Goal: Information Seeking & Learning: Learn about a topic

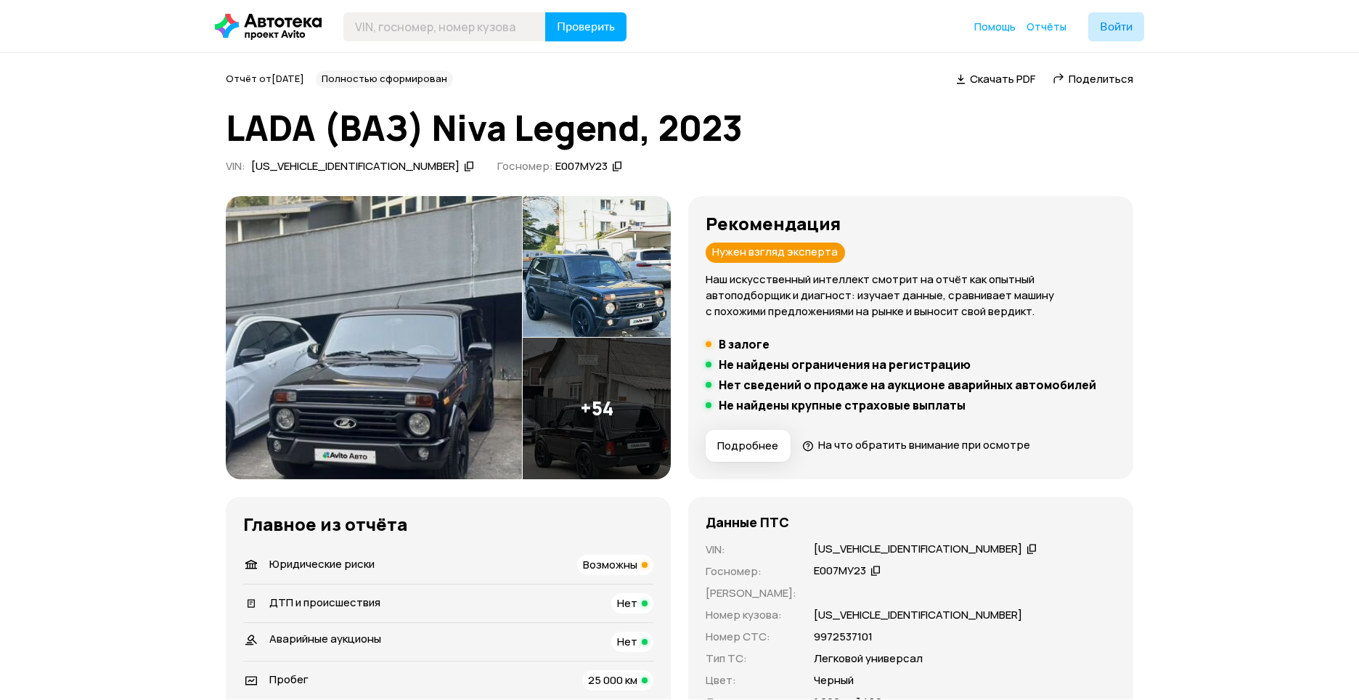
scroll to position [4356, 0]
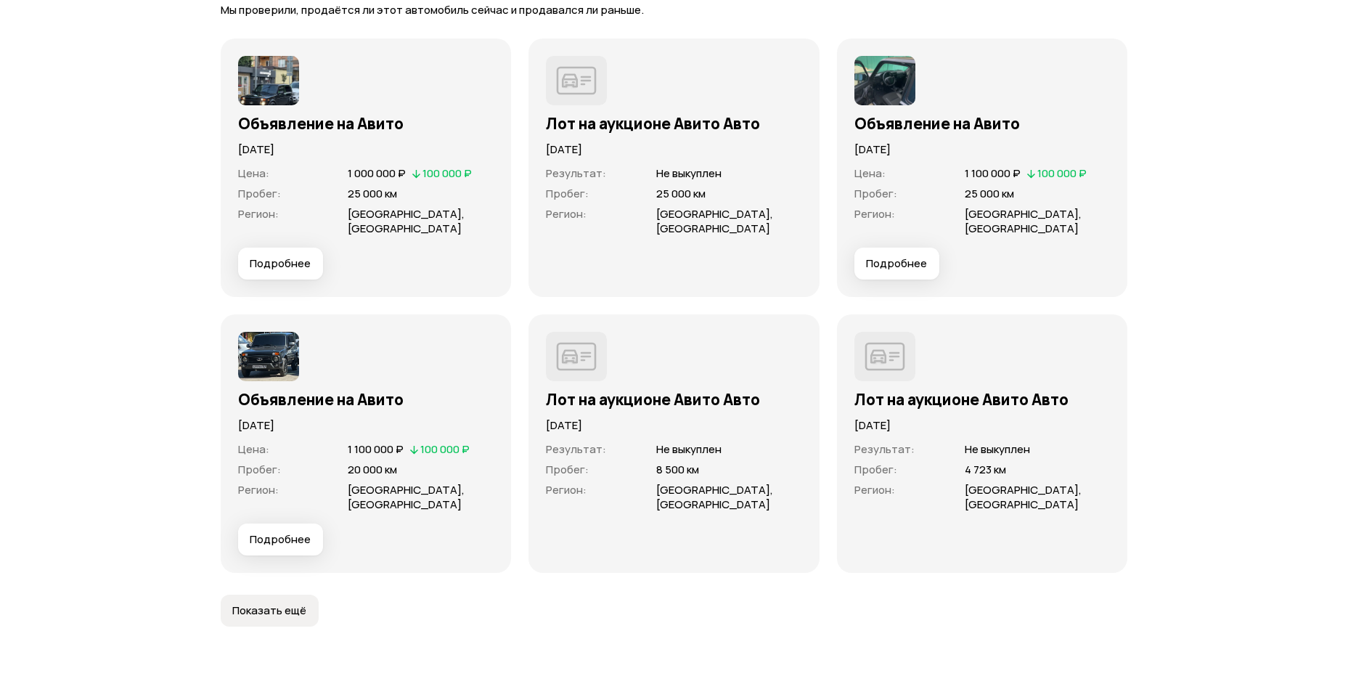
click at [289, 258] on button "Подробнее" at bounding box center [280, 264] width 85 height 32
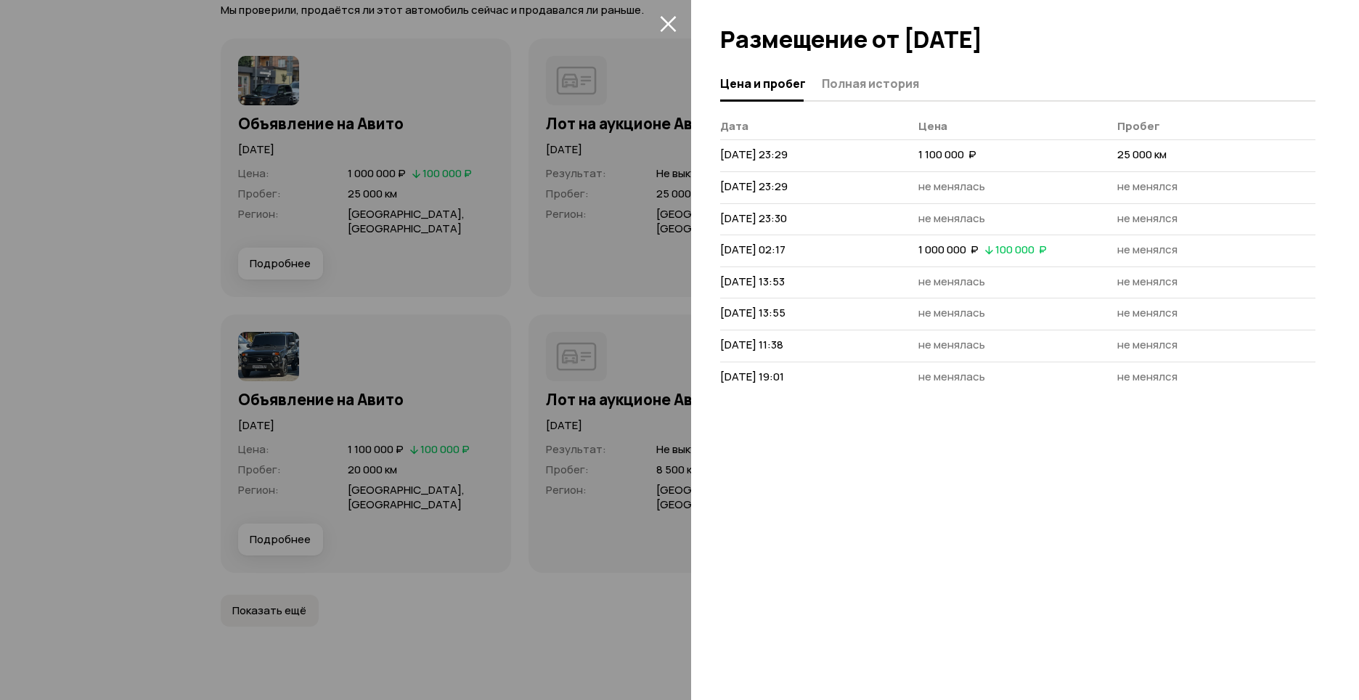
click at [814, 83] on button "Цена и пробег" at bounding box center [768, 83] width 97 height 28
click at [845, 83] on span "Полная история" at bounding box center [870, 83] width 97 height 15
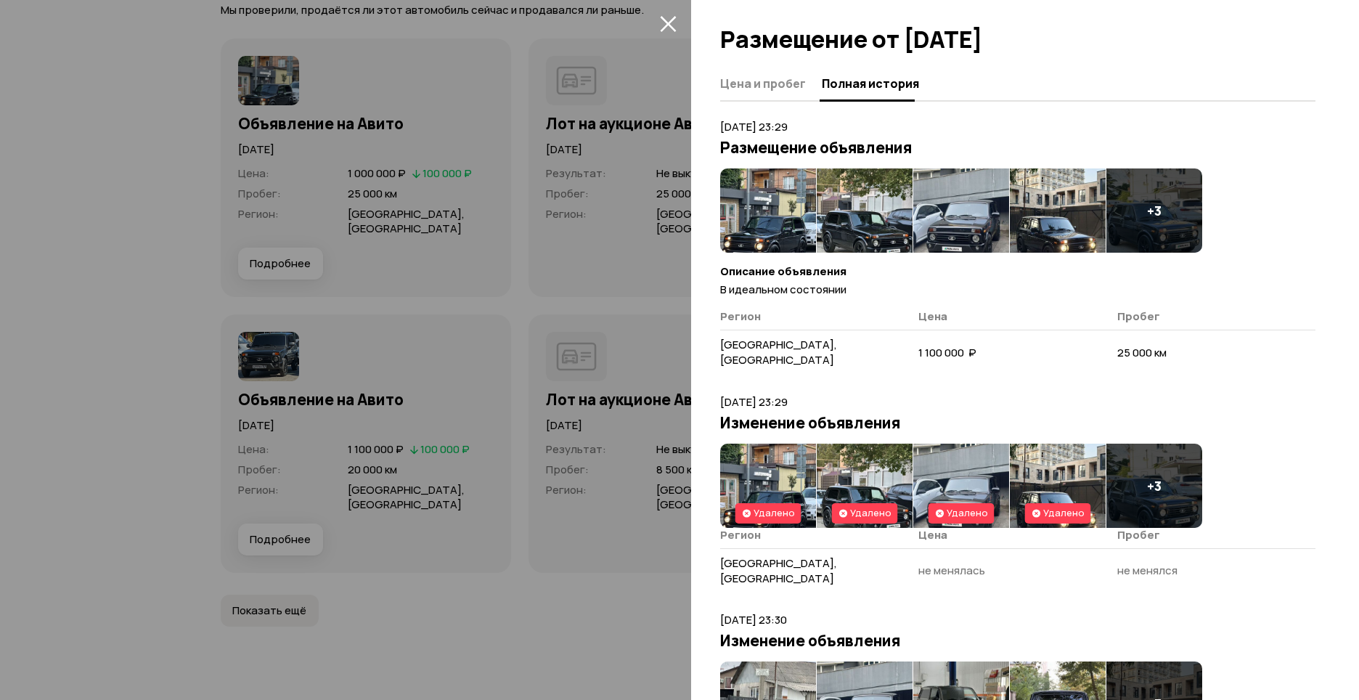
click at [759, 211] on img at bounding box center [768, 210] width 96 height 84
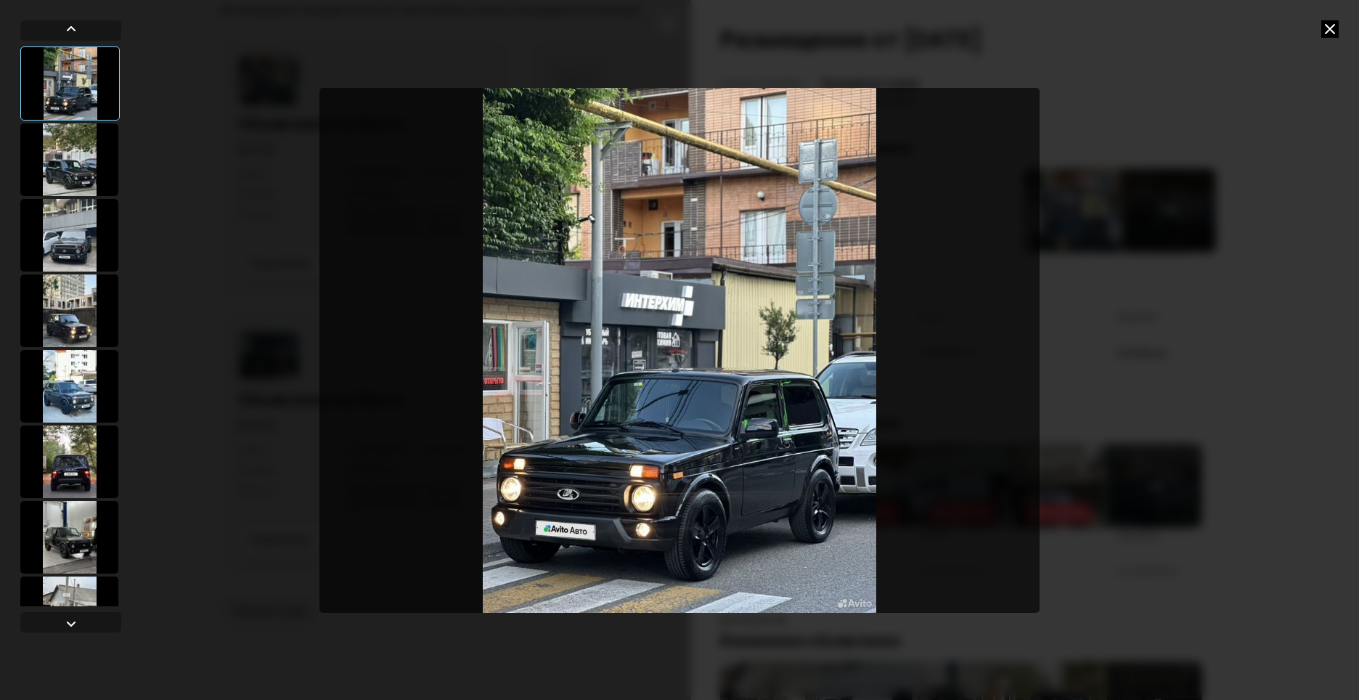
click at [86, 162] on div at bounding box center [69, 159] width 98 height 73
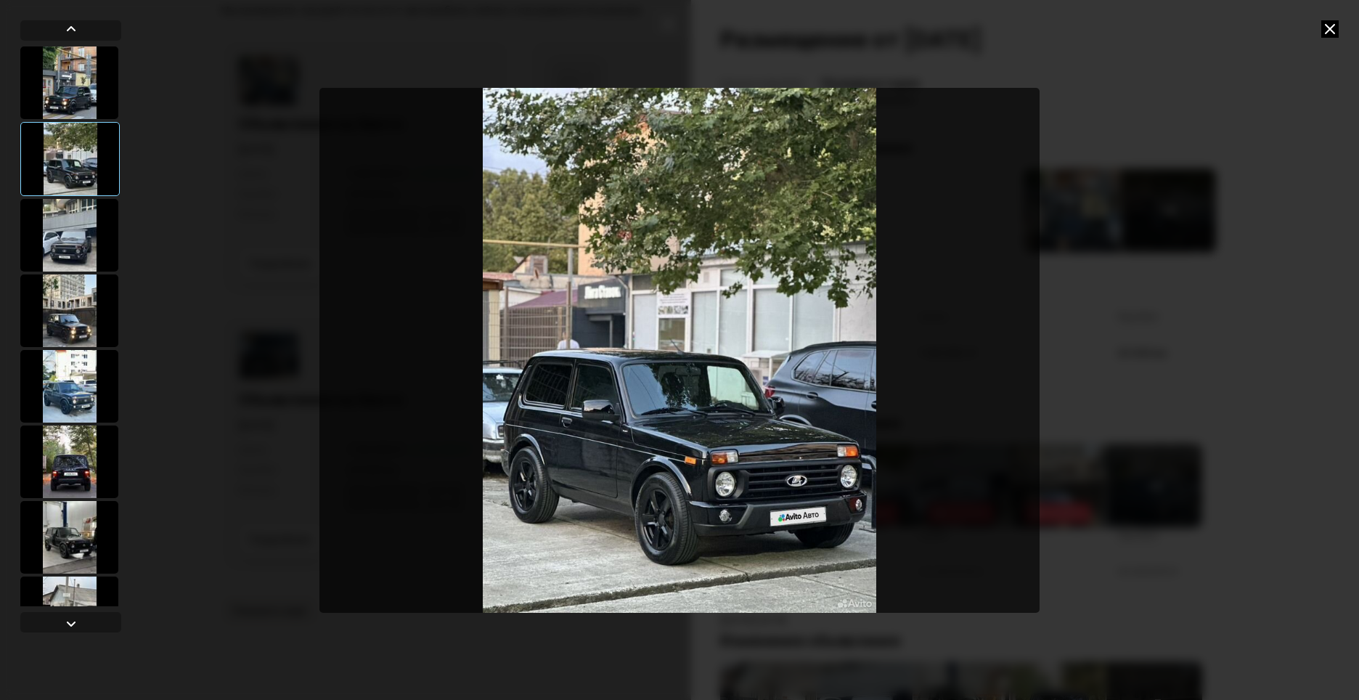
click at [89, 176] on div at bounding box center [69, 159] width 99 height 74
click at [91, 208] on div at bounding box center [69, 235] width 98 height 73
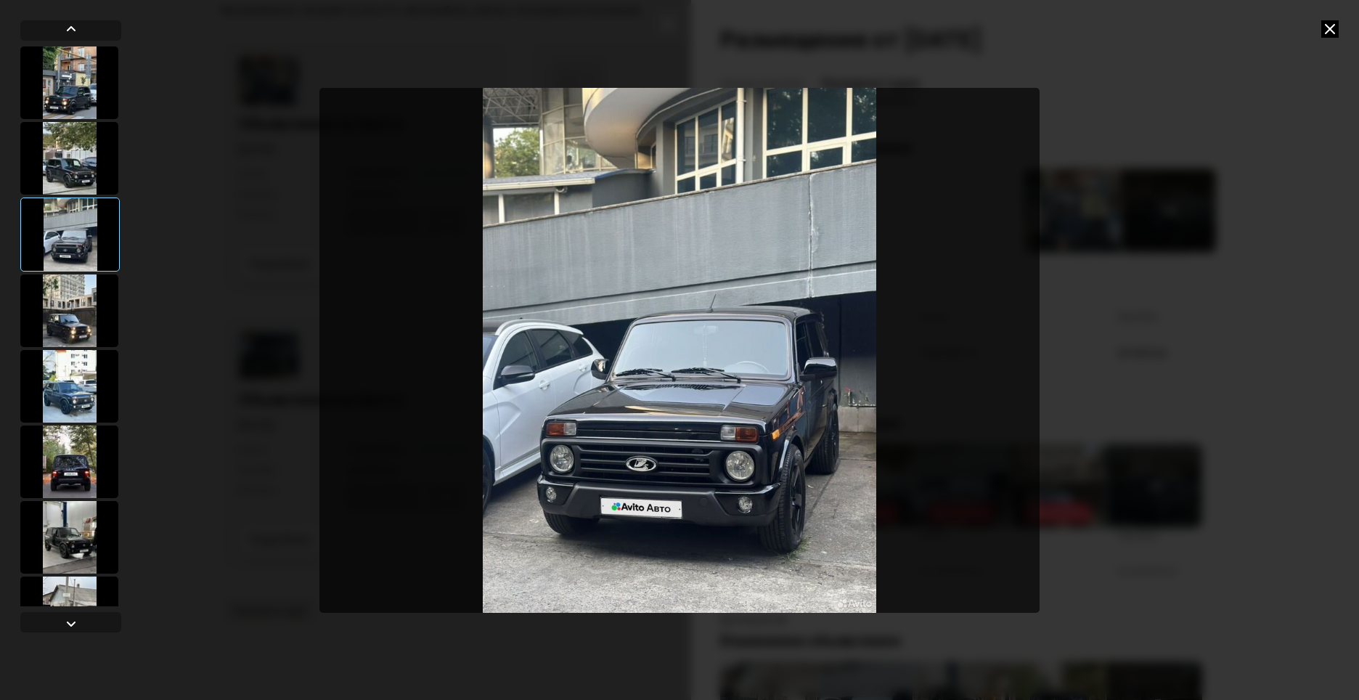
click at [74, 297] on div at bounding box center [69, 310] width 98 height 73
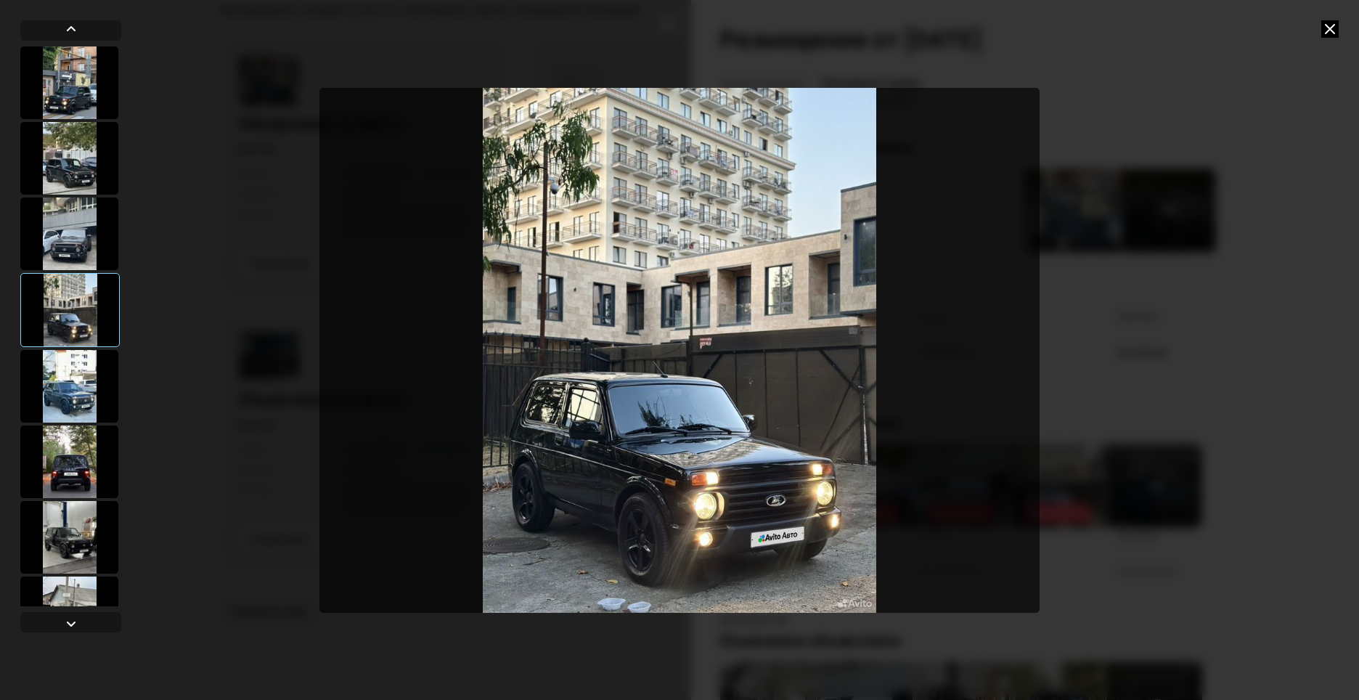
click at [78, 384] on div at bounding box center [69, 386] width 98 height 73
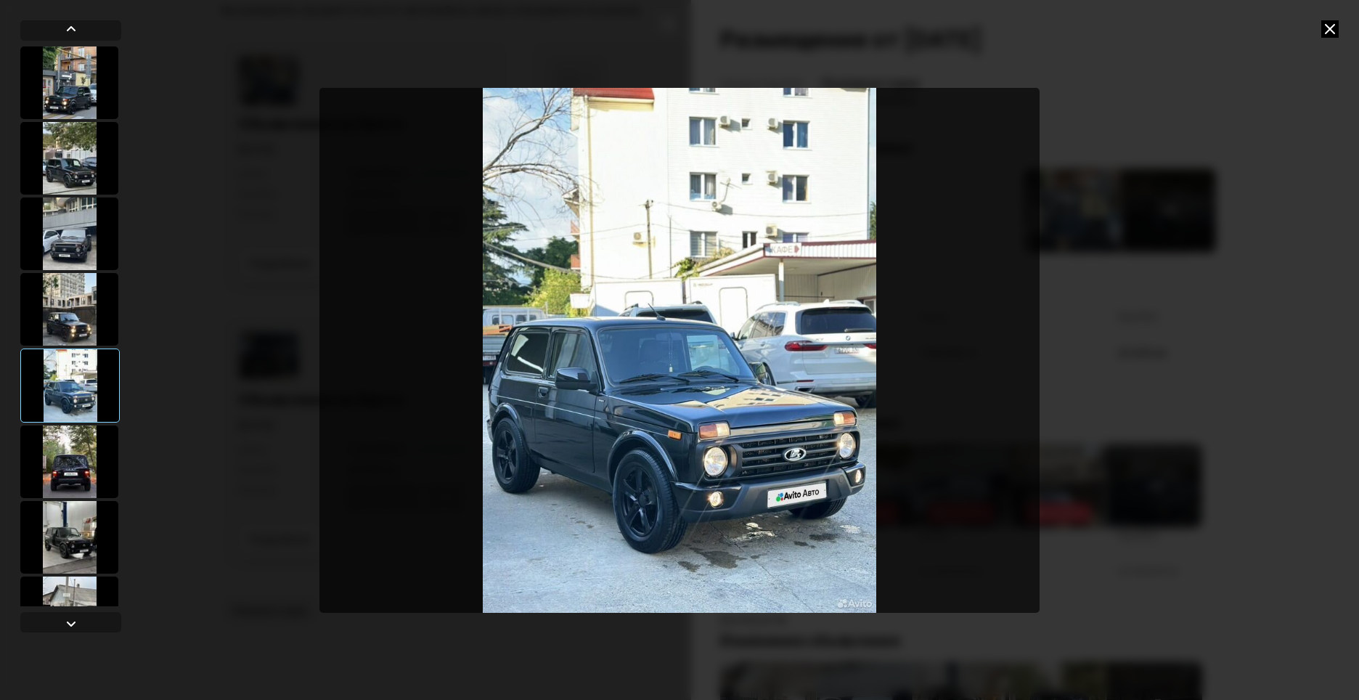
click at [81, 398] on div at bounding box center [69, 385] width 99 height 74
click at [60, 470] on div at bounding box center [69, 461] width 98 height 73
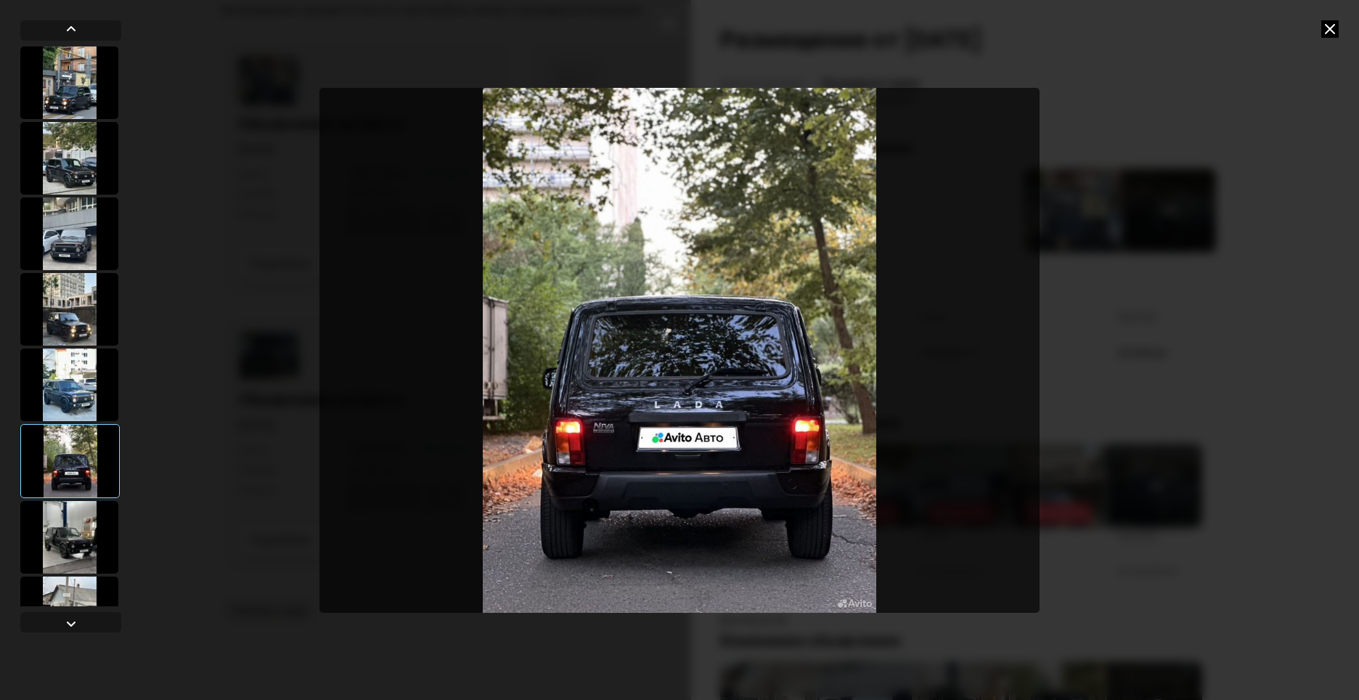
click at [60, 526] on div at bounding box center [69, 537] width 98 height 73
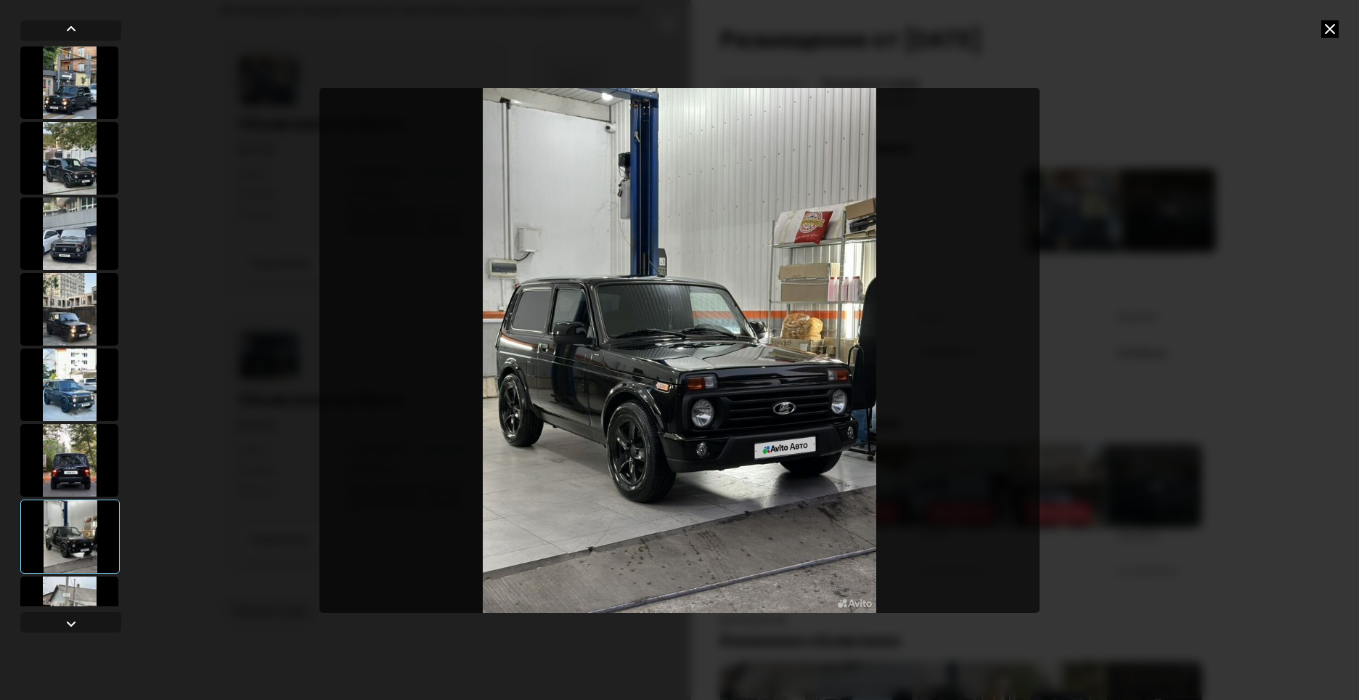
click at [75, 607] on div at bounding box center [70, 329] width 101 height 618
click at [81, 631] on div at bounding box center [70, 622] width 101 height 20
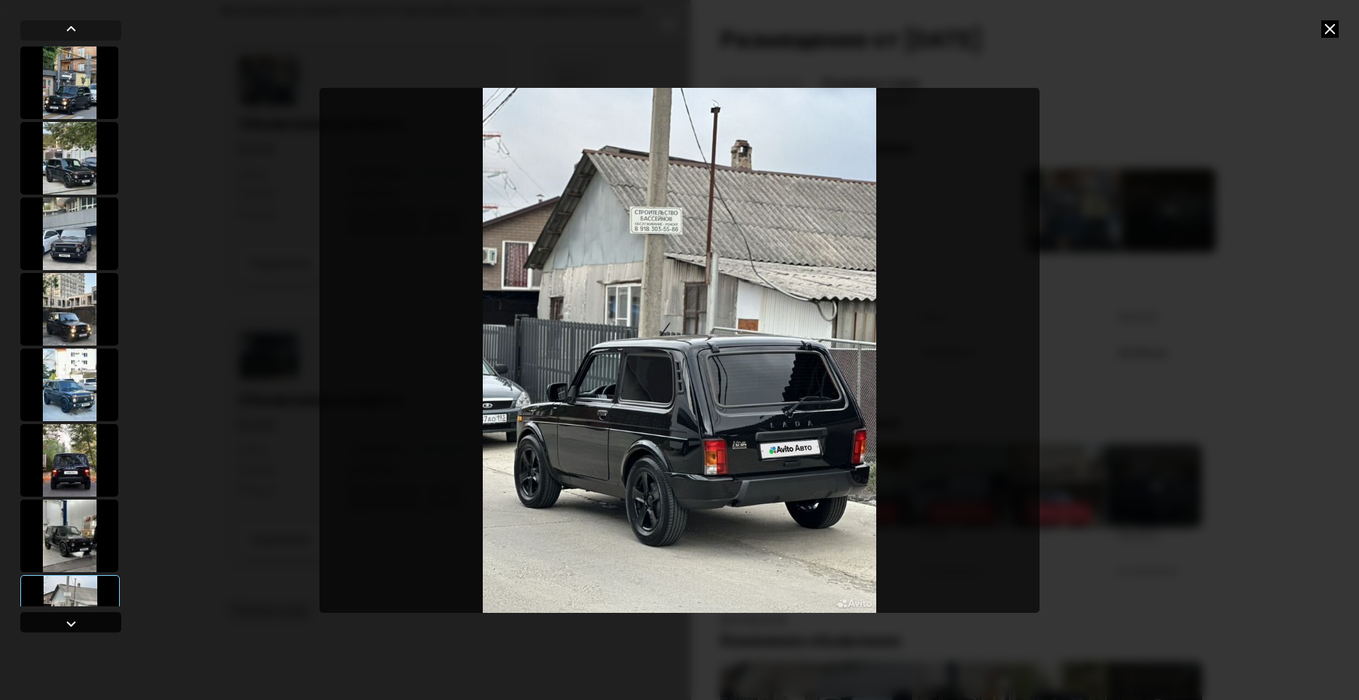
click at [81, 630] on div at bounding box center [70, 622] width 101 height 20
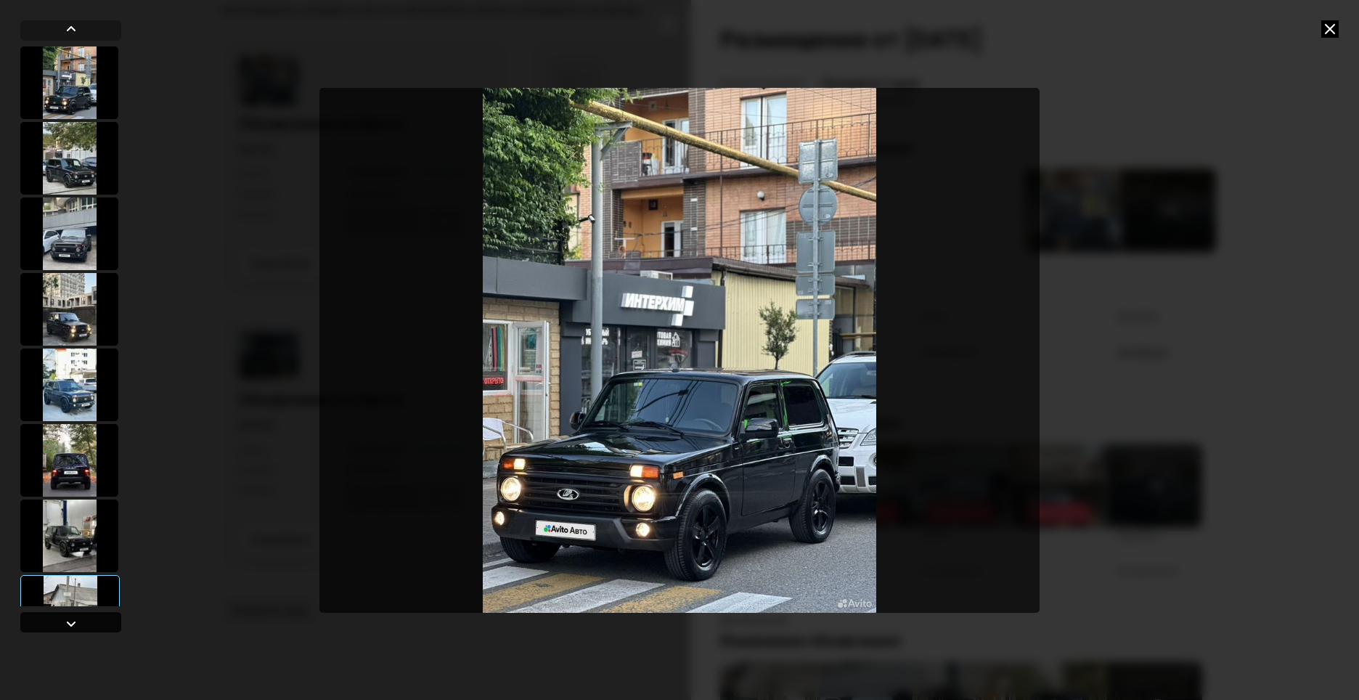
scroll to position [46, 0]
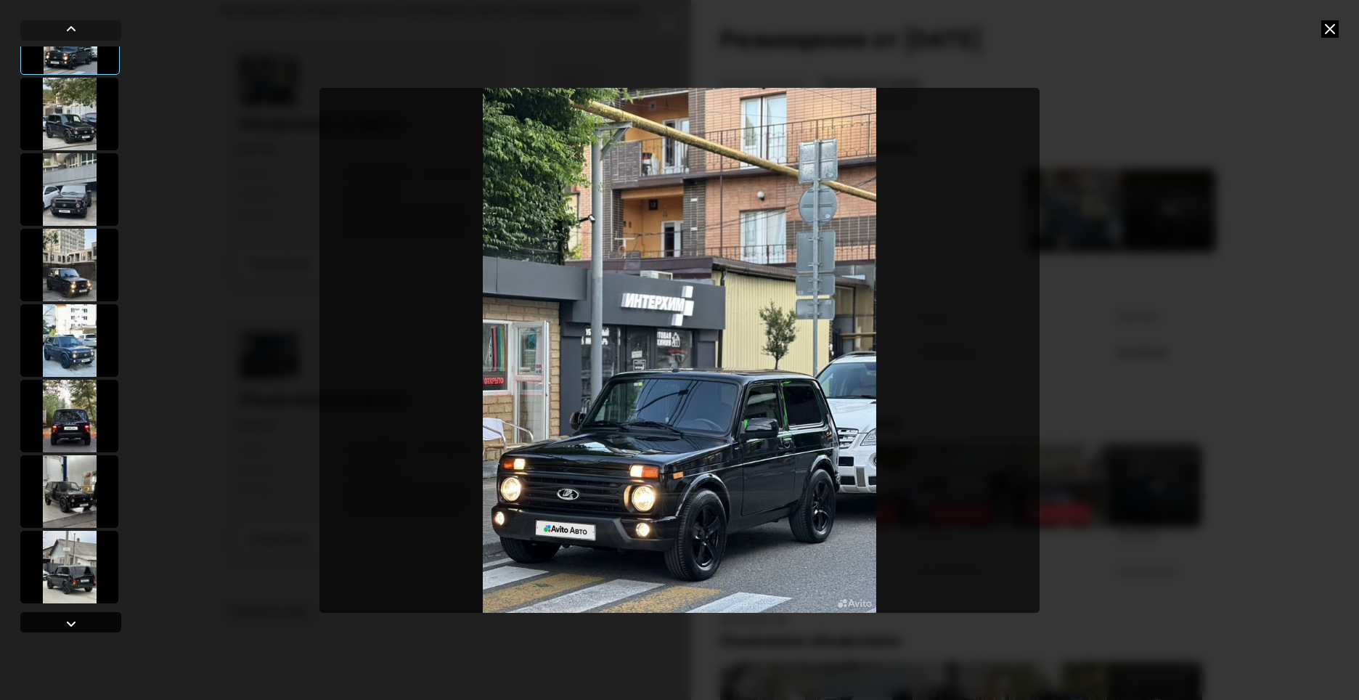
click at [81, 630] on div at bounding box center [70, 622] width 101 height 20
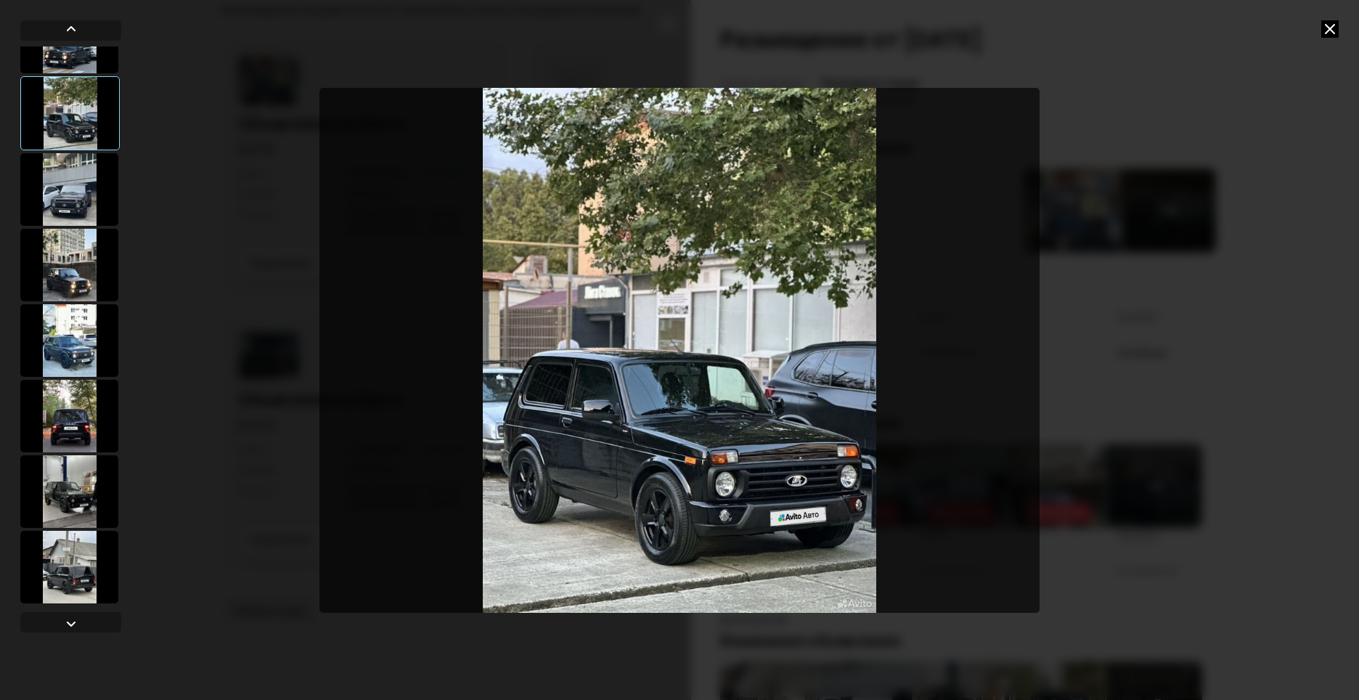
click at [1334, 28] on icon at bounding box center [1329, 28] width 17 height 17
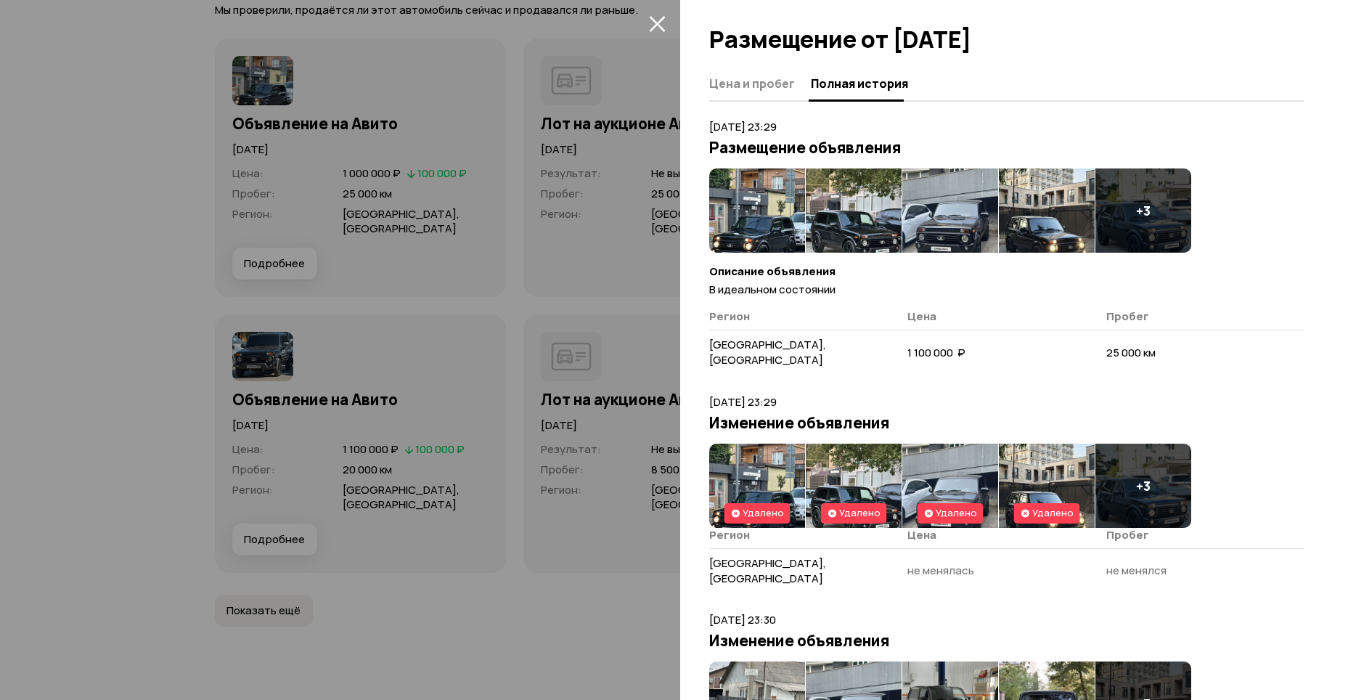
click at [499, 327] on div at bounding box center [674, 350] width 1348 height 700
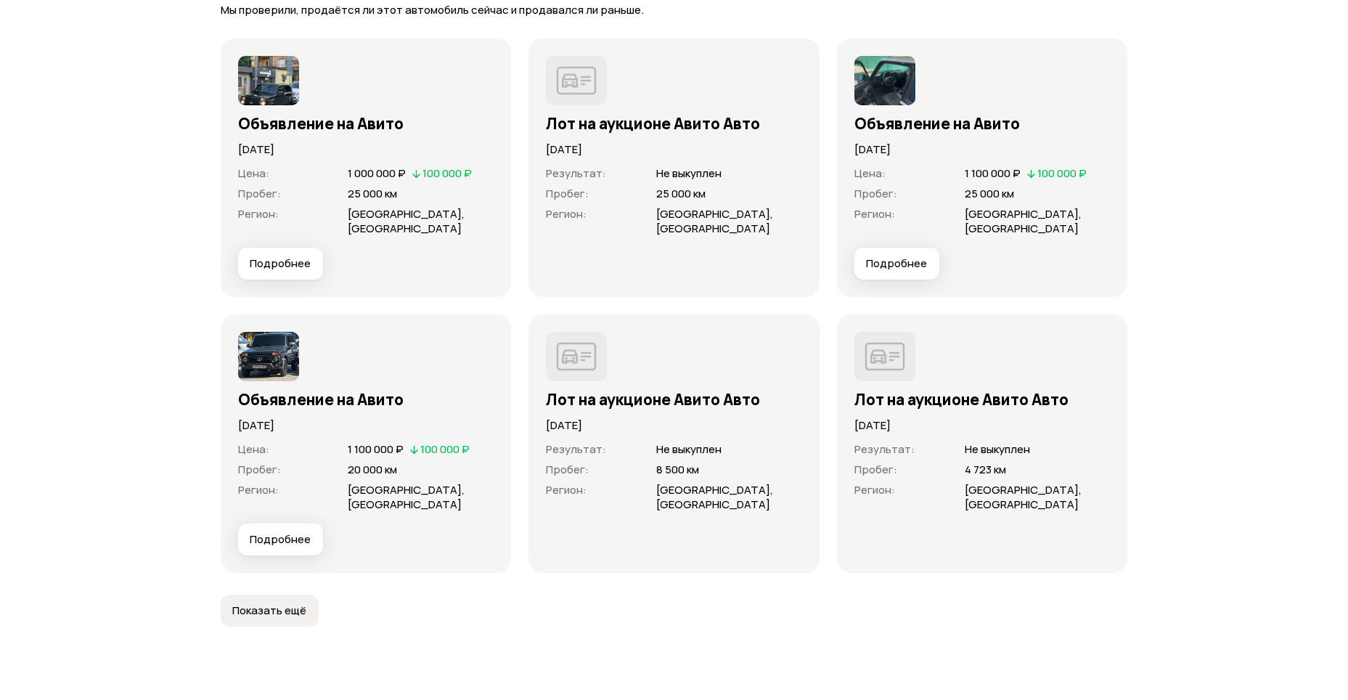
click at [305, 523] on button "Подробнее" at bounding box center [280, 539] width 85 height 32
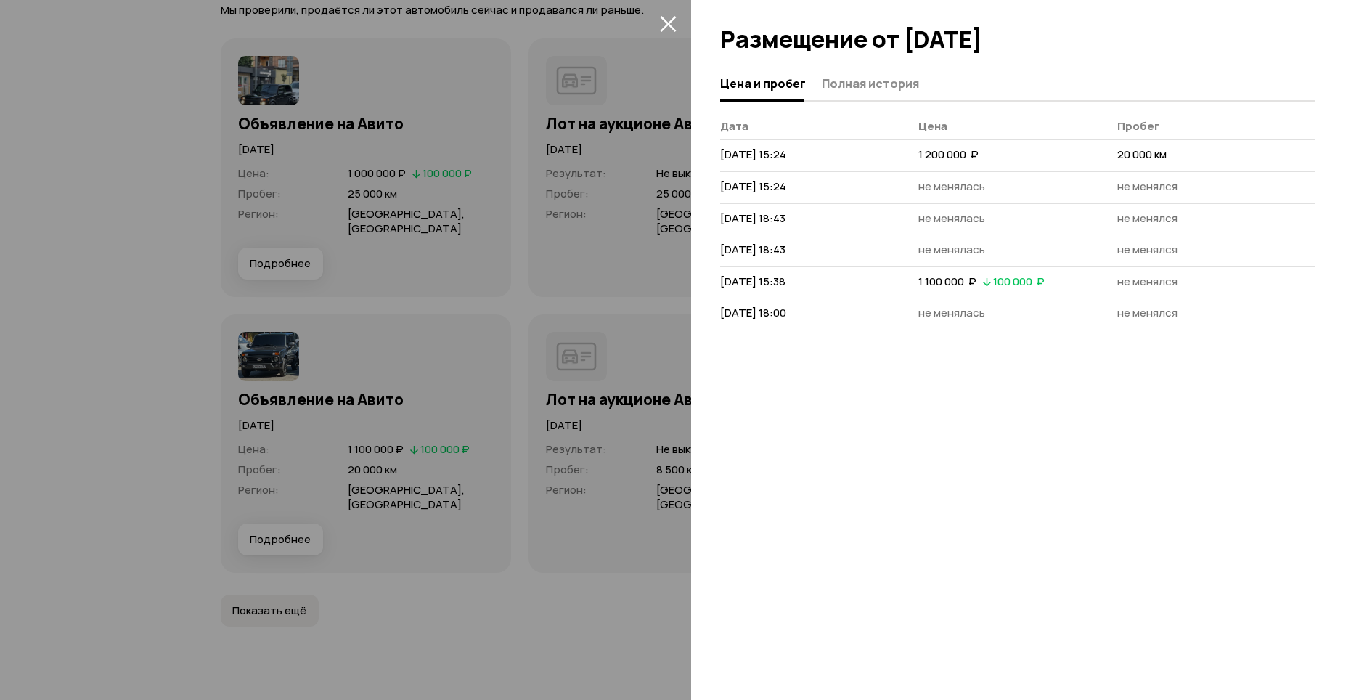
click at [913, 62] on div at bounding box center [1025, 33] width 668 height 67
click at [897, 80] on span "Полная история" at bounding box center [870, 83] width 97 height 15
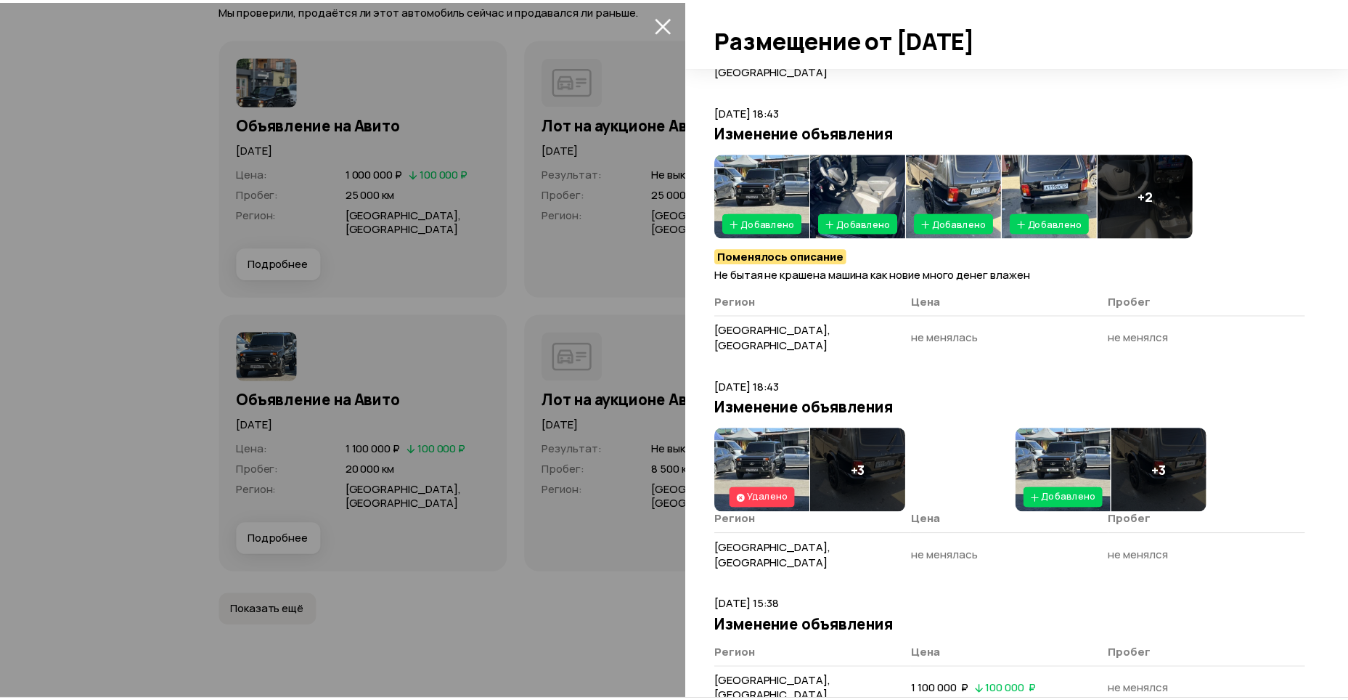
scroll to position [669, 0]
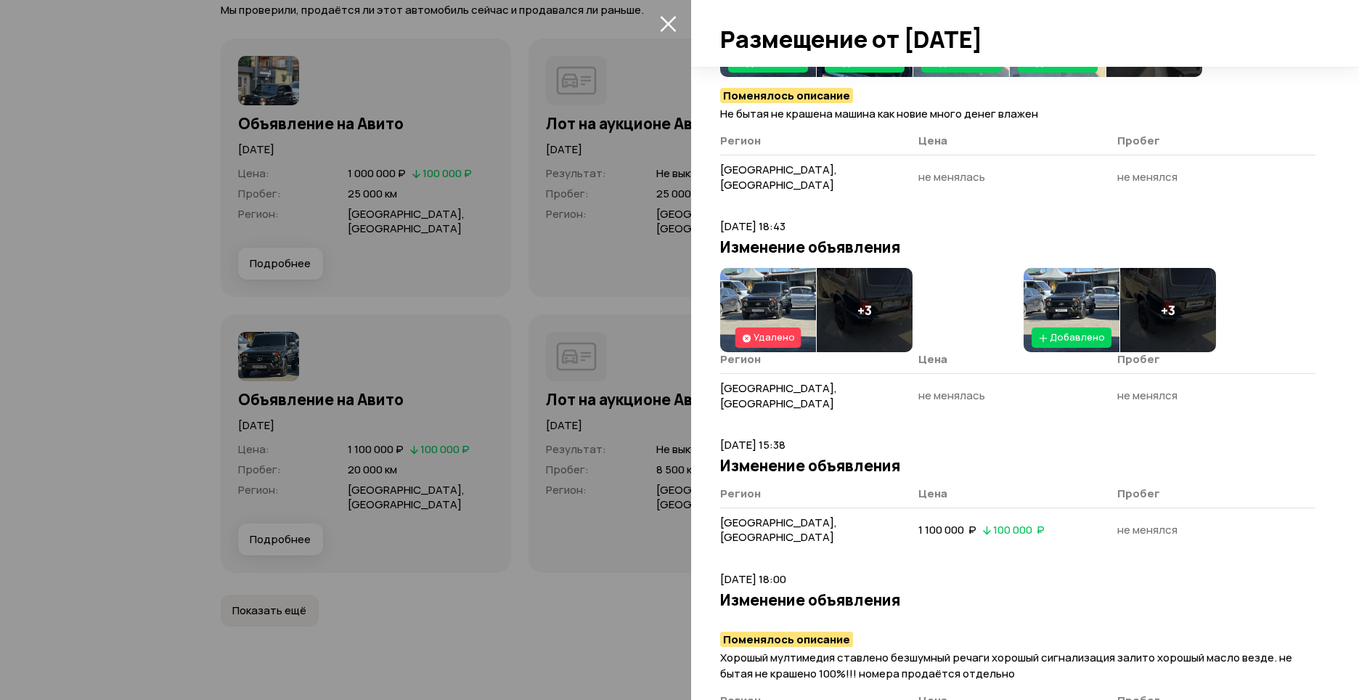
click at [668, 25] on icon "закрыть" at bounding box center [668, 24] width 16 height 16
